Goal: Use online tool/utility: Utilize a website feature to perform a specific function

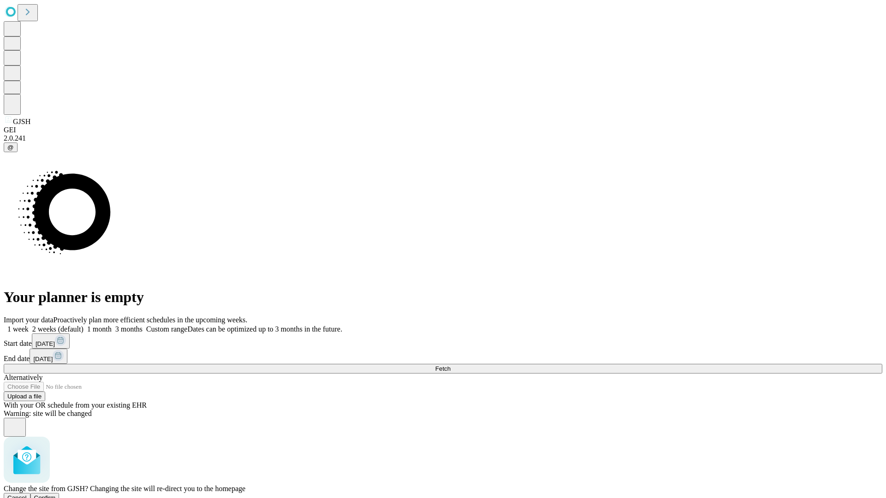
click at [56, 495] on span "Confirm" at bounding box center [45, 498] width 22 height 7
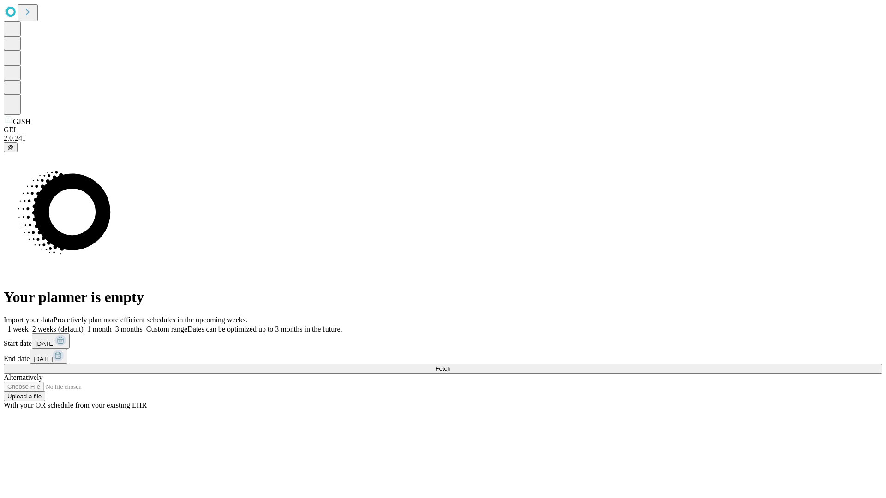
click at [29, 325] on label "1 week" at bounding box center [16, 329] width 25 height 8
click at [450, 365] on span "Fetch" at bounding box center [442, 368] width 15 height 7
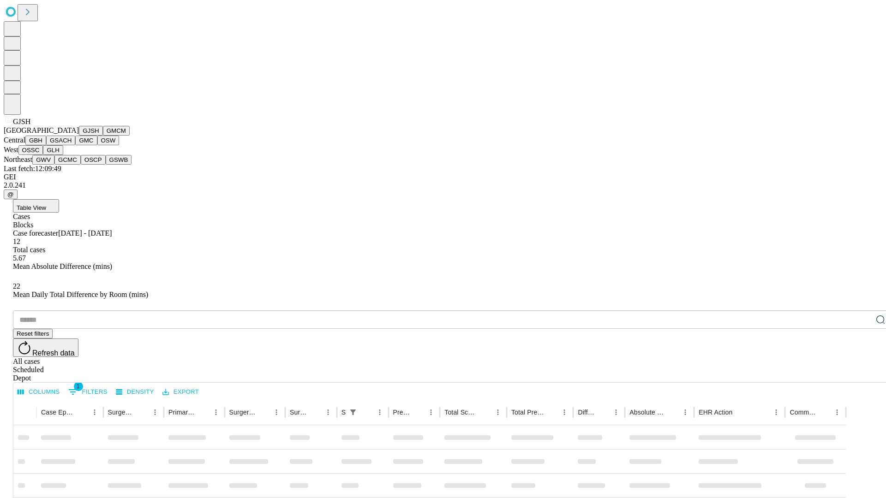
click at [103, 136] on button "GMCM" at bounding box center [116, 131] width 27 height 10
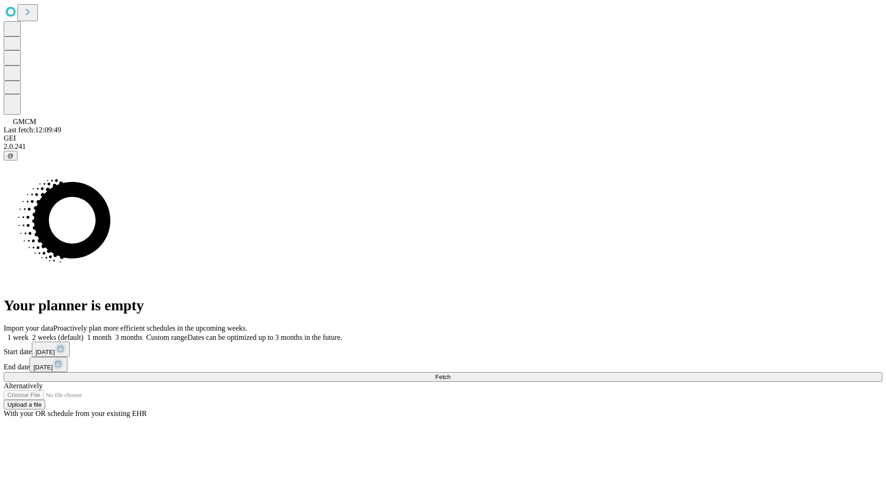
click at [450, 374] on span "Fetch" at bounding box center [442, 377] width 15 height 7
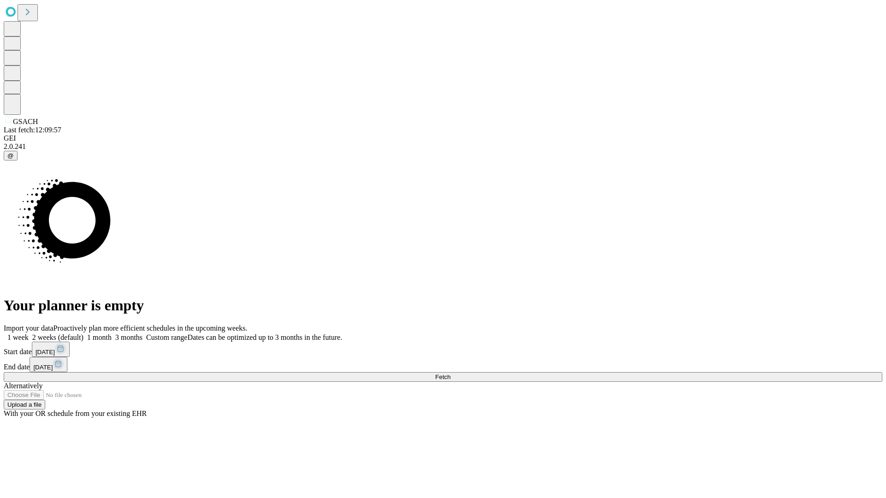
click at [29, 334] on label "1 week" at bounding box center [16, 338] width 25 height 8
click at [450, 374] on span "Fetch" at bounding box center [442, 377] width 15 height 7
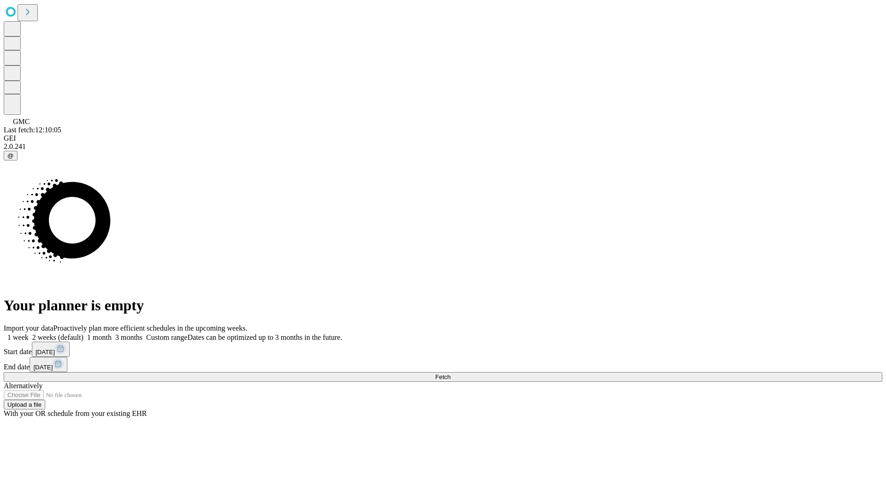
click at [29, 334] on label "1 week" at bounding box center [16, 338] width 25 height 8
click at [450, 374] on span "Fetch" at bounding box center [442, 377] width 15 height 7
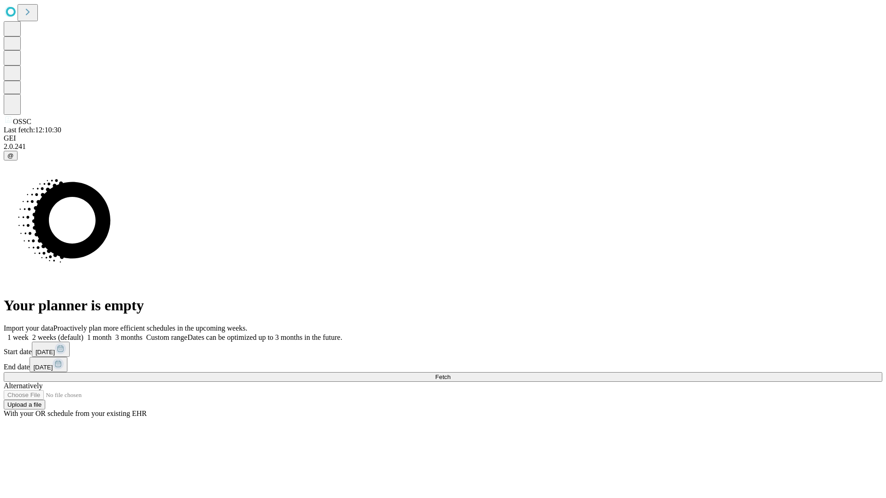
click at [29, 334] on label "1 week" at bounding box center [16, 338] width 25 height 8
click at [450, 374] on span "Fetch" at bounding box center [442, 377] width 15 height 7
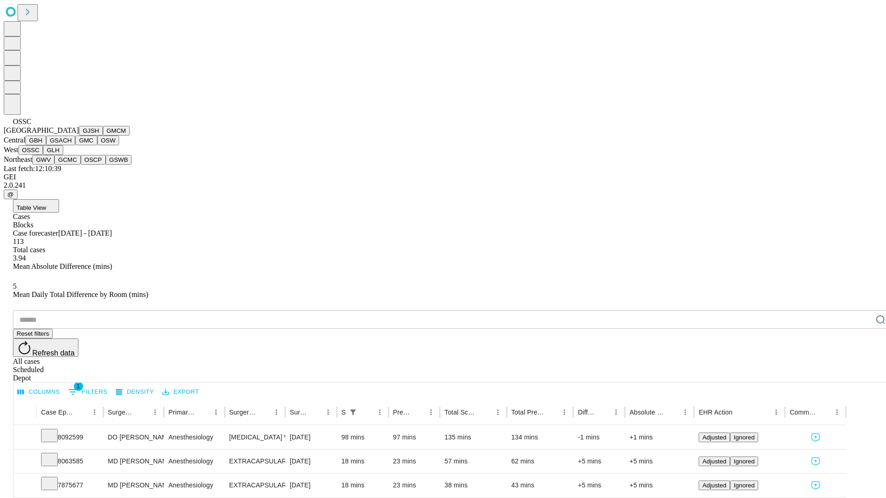
click at [63, 155] on button "GLH" at bounding box center [53, 150] width 20 height 10
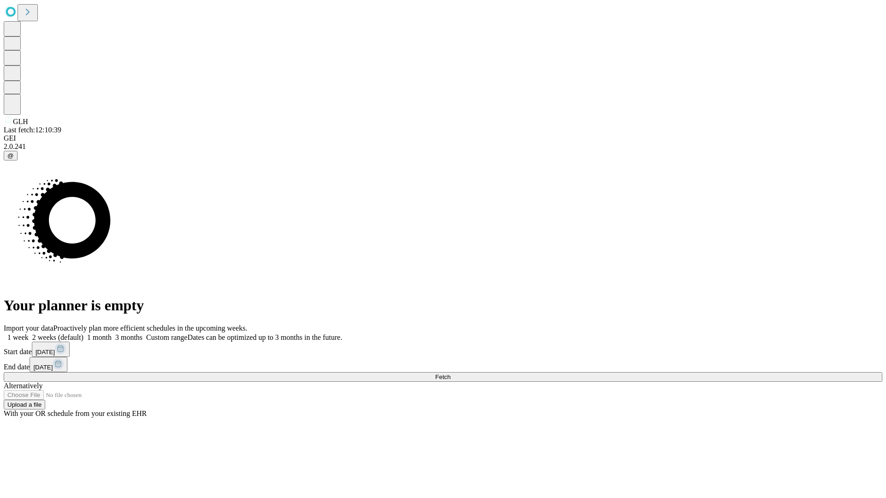
click at [29, 334] on label "1 week" at bounding box center [16, 338] width 25 height 8
click at [450, 374] on span "Fetch" at bounding box center [442, 377] width 15 height 7
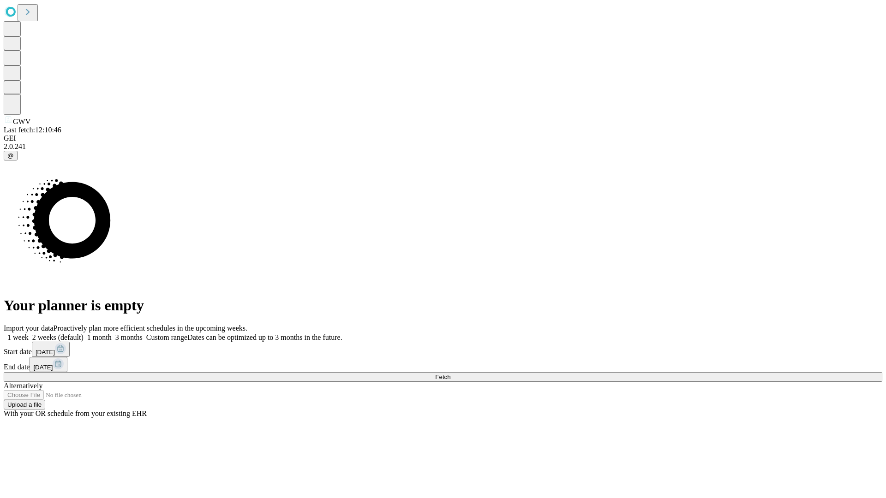
click at [29, 334] on label "1 week" at bounding box center [16, 338] width 25 height 8
click at [450, 374] on span "Fetch" at bounding box center [442, 377] width 15 height 7
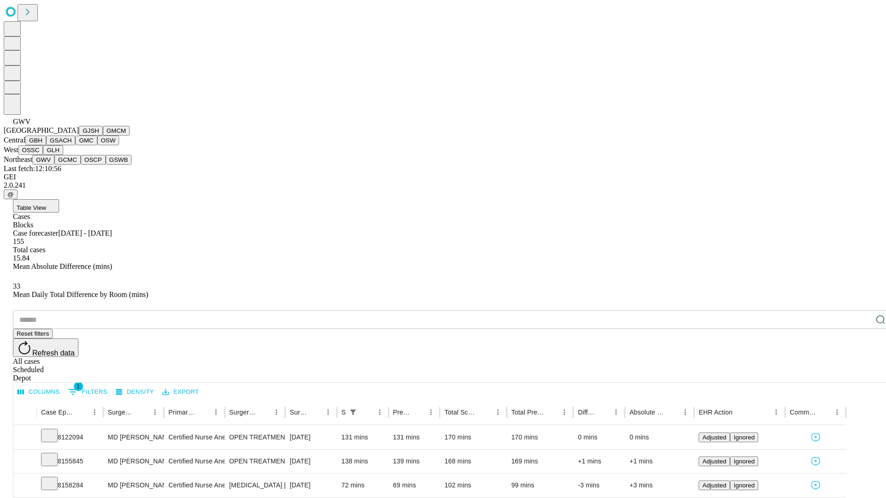
click at [72, 165] on button "GCMC" at bounding box center [67, 160] width 26 height 10
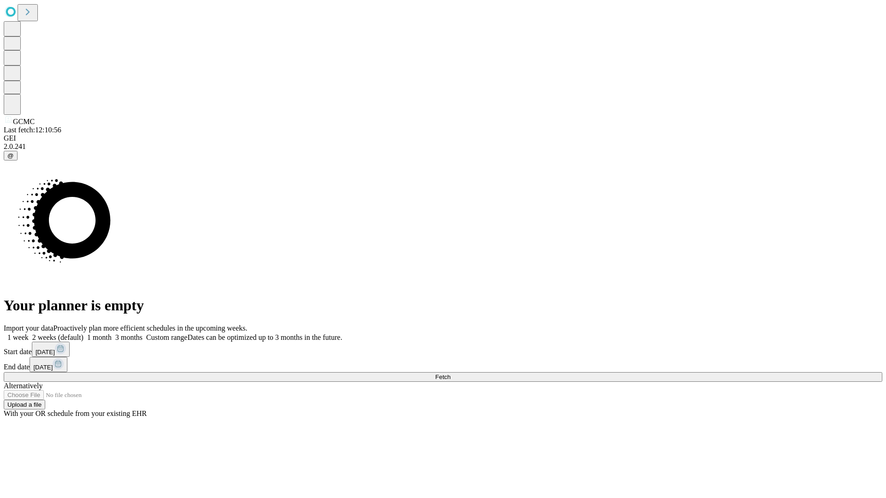
click at [29, 334] on label "1 week" at bounding box center [16, 338] width 25 height 8
click at [450, 374] on span "Fetch" at bounding box center [442, 377] width 15 height 7
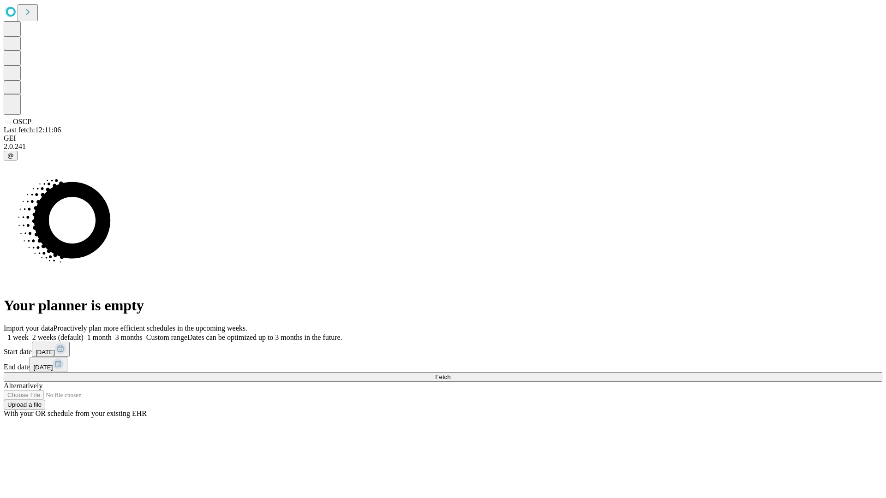
click at [29, 334] on label "1 week" at bounding box center [16, 338] width 25 height 8
click at [450, 374] on span "Fetch" at bounding box center [442, 377] width 15 height 7
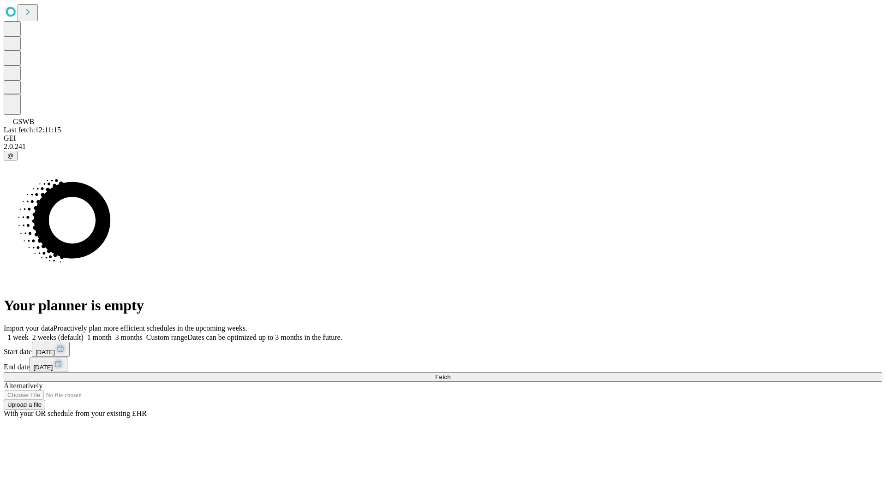
click at [29, 334] on label "1 week" at bounding box center [16, 338] width 25 height 8
click at [450, 374] on span "Fetch" at bounding box center [442, 377] width 15 height 7
